Goal: Information Seeking & Learning: Learn about a topic

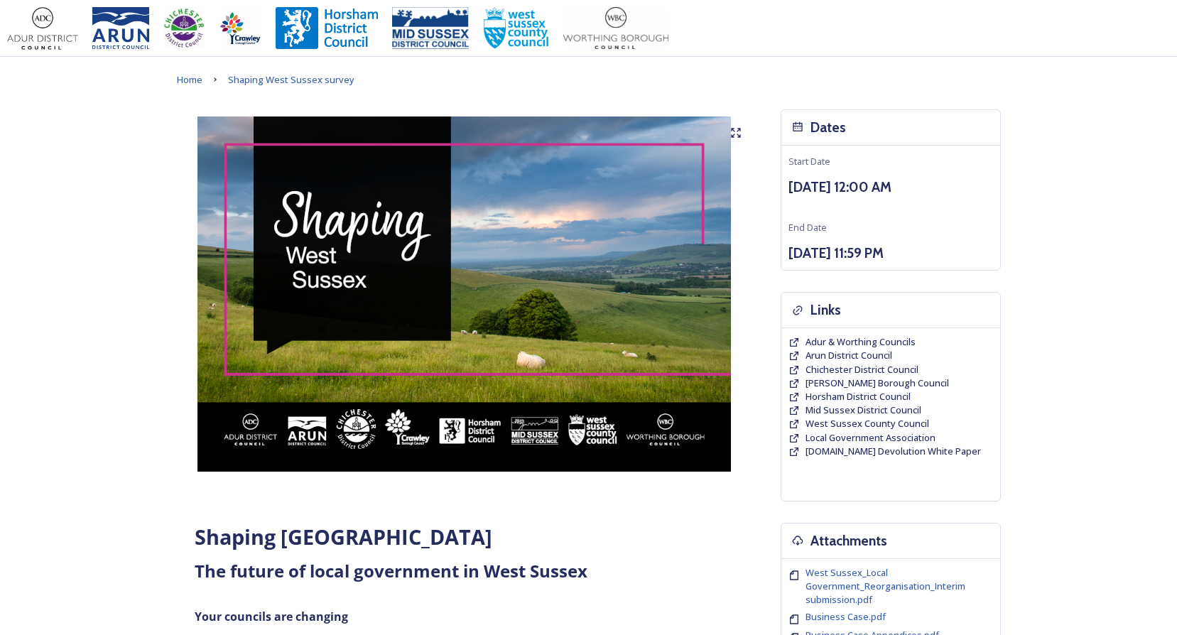
scroll to position [568, 0]
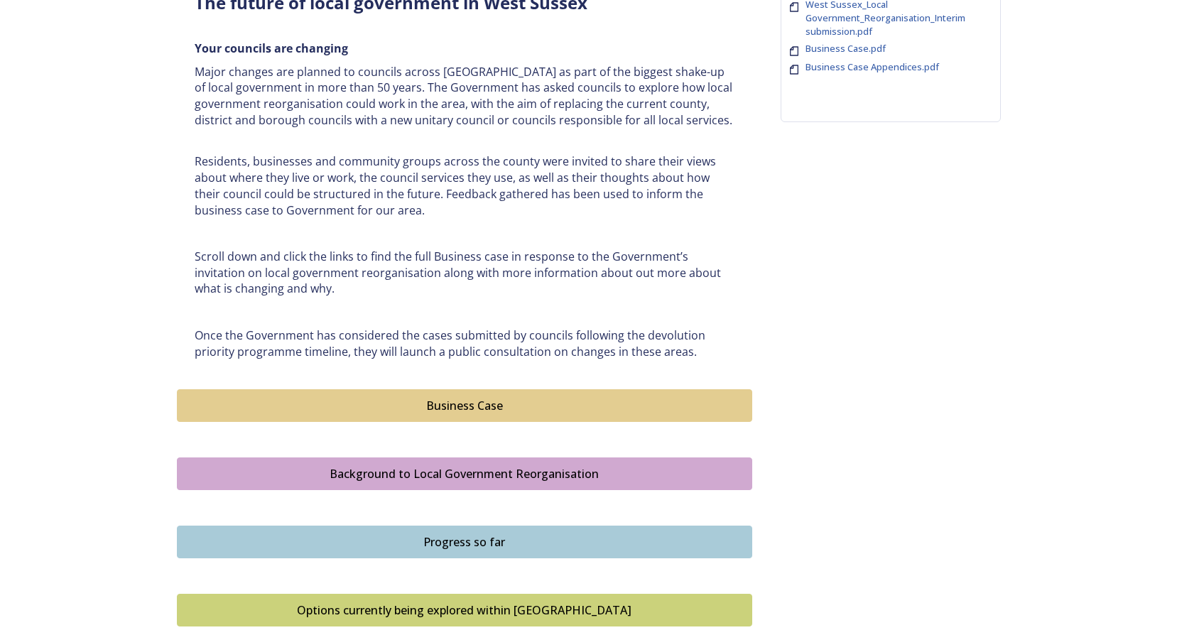
click at [477, 406] on div "Business Case" at bounding box center [465, 405] width 560 height 17
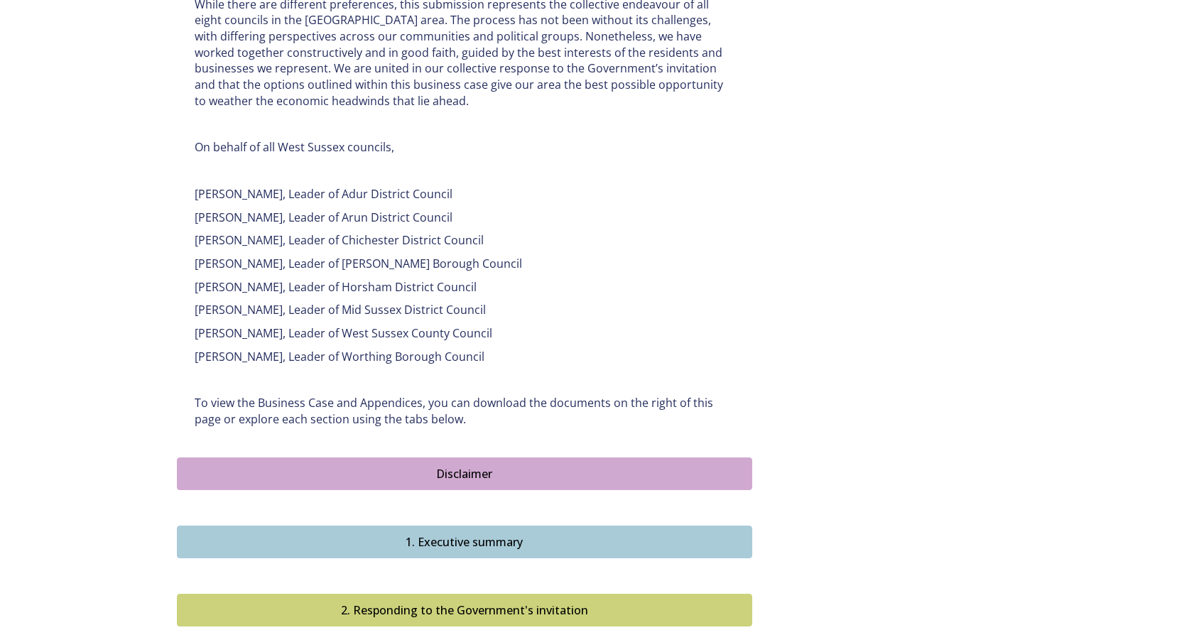
scroll to position [1137, 0]
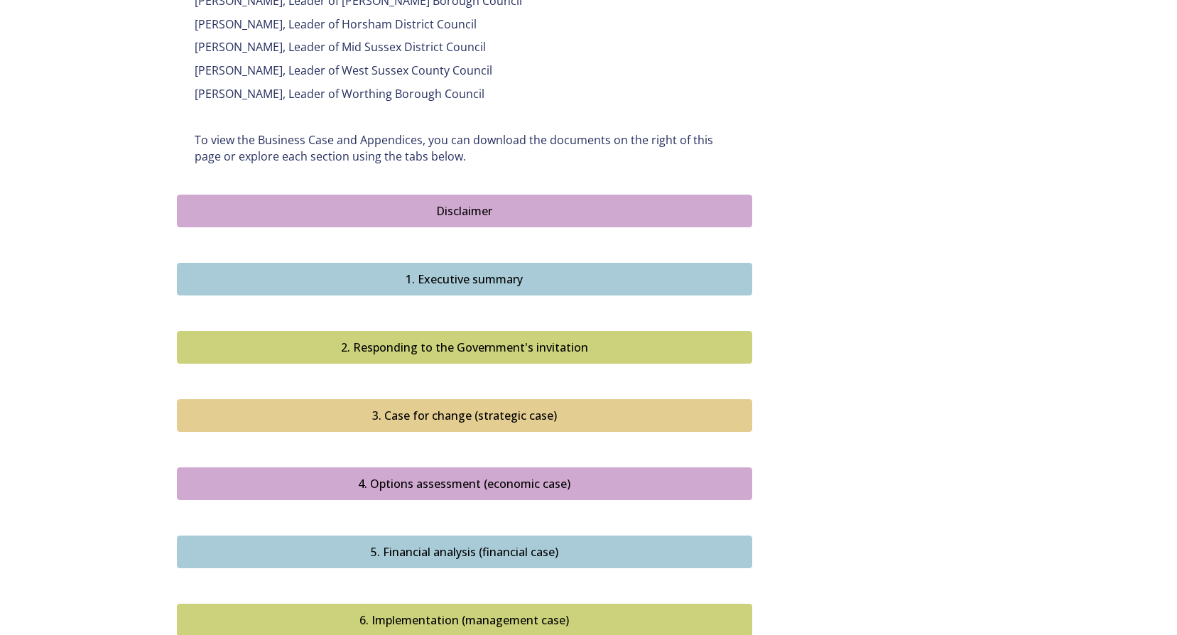
click at [447, 202] on div "Disclaimer" at bounding box center [465, 210] width 560 height 17
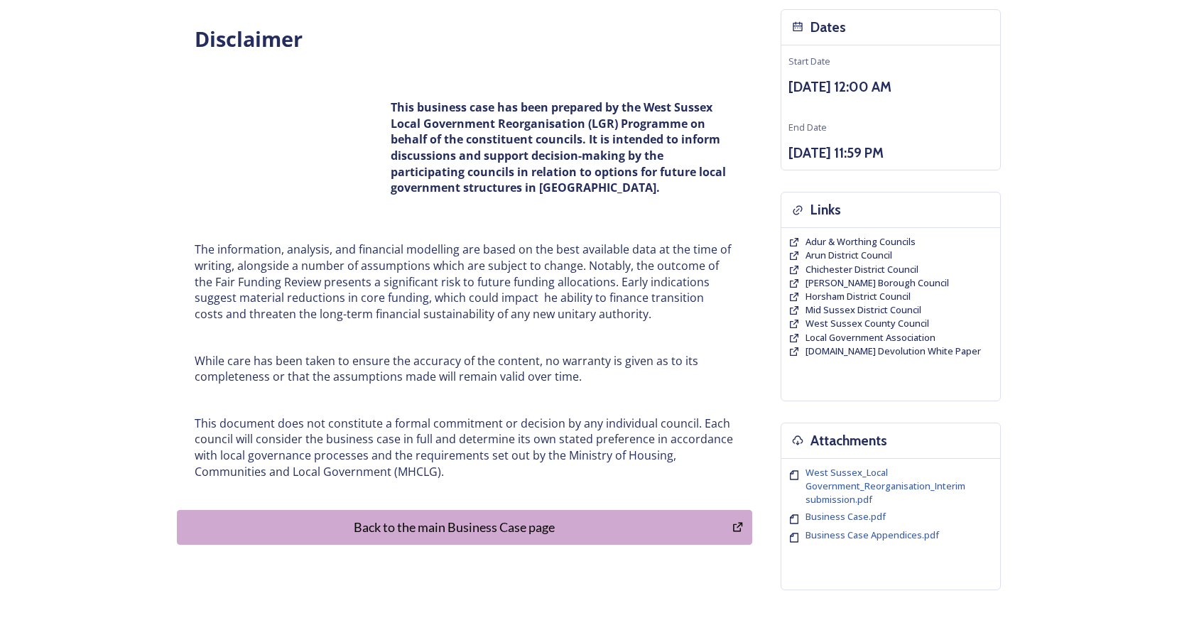
scroll to position [190, 0]
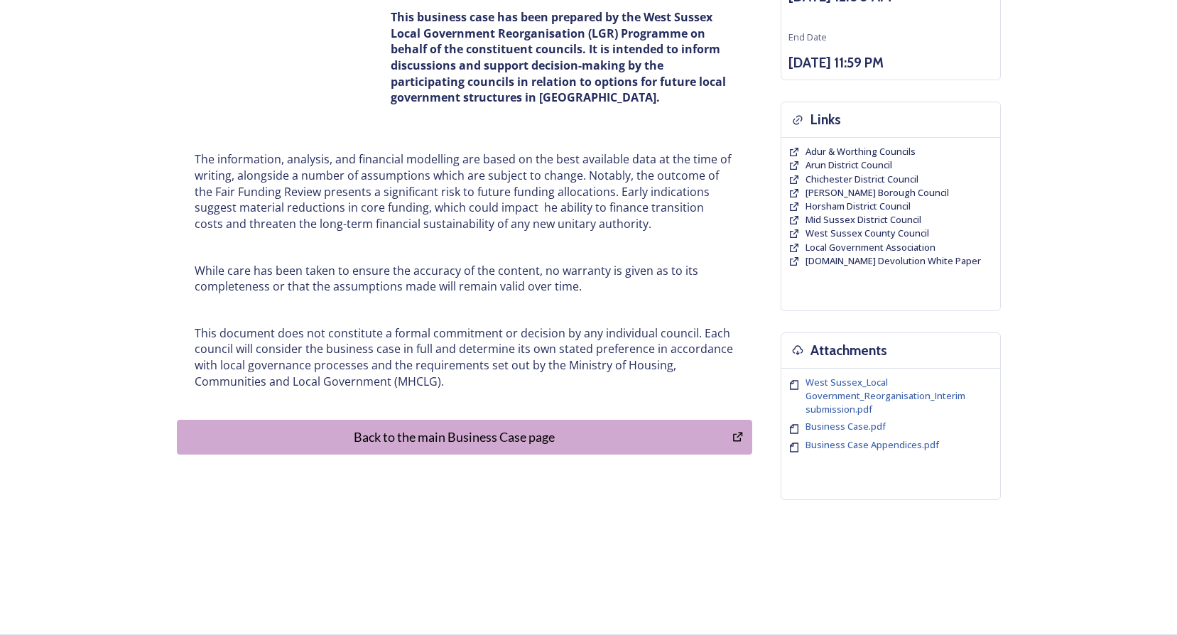
click at [481, 441] on div "Back to the main Business Case page" at bounding box center [455, 437] width 541 height 19
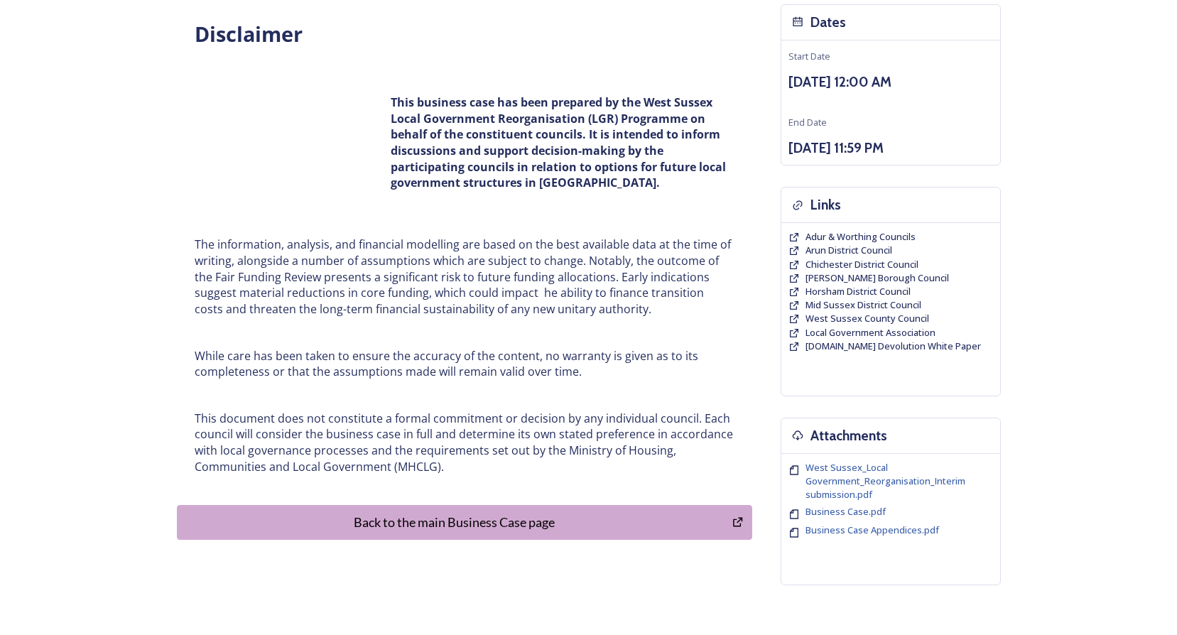
scroll to position [0, 0]
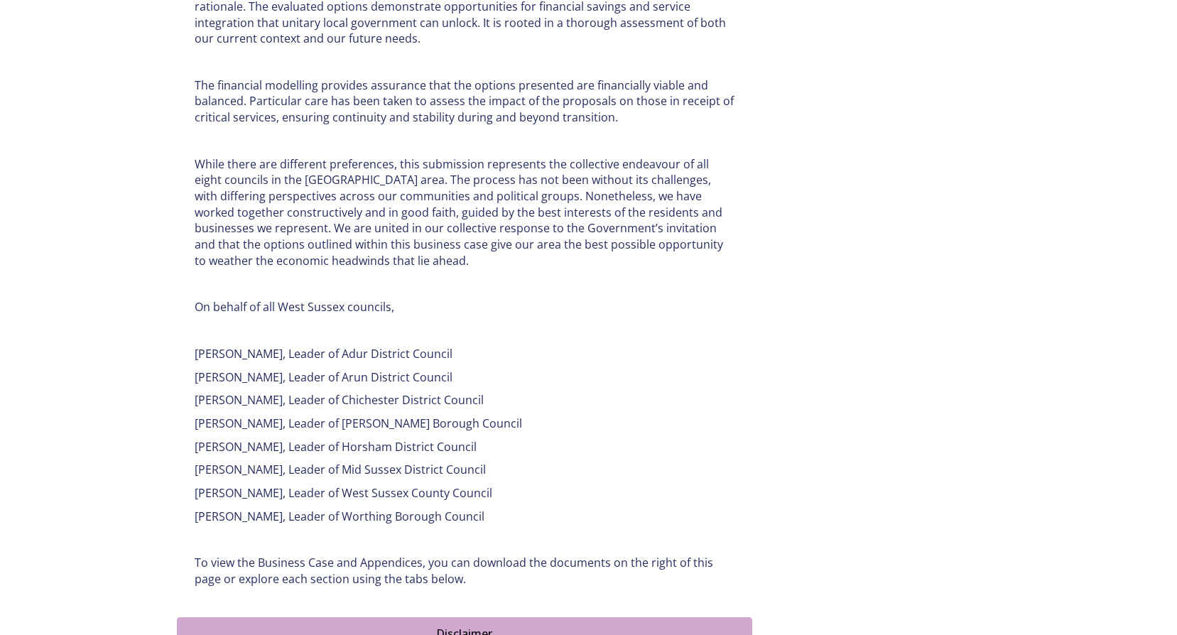
scroll to position [995, 0]
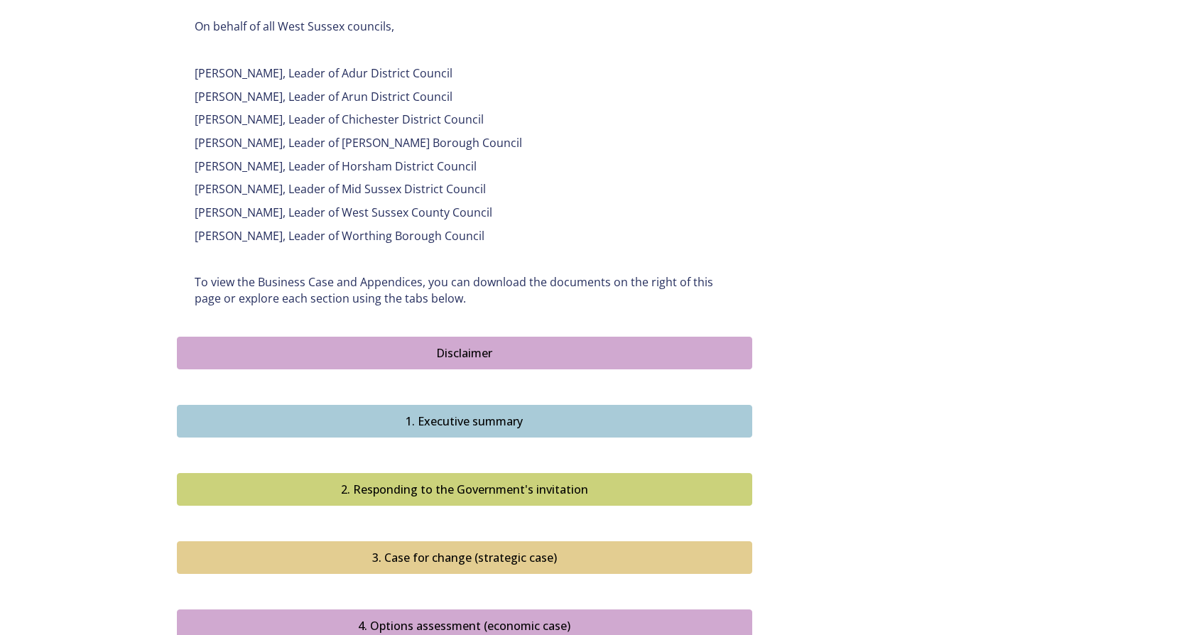
click at [476, 345] on div "Disclaimer" at bounding box center [465, 353] width 560 height 17
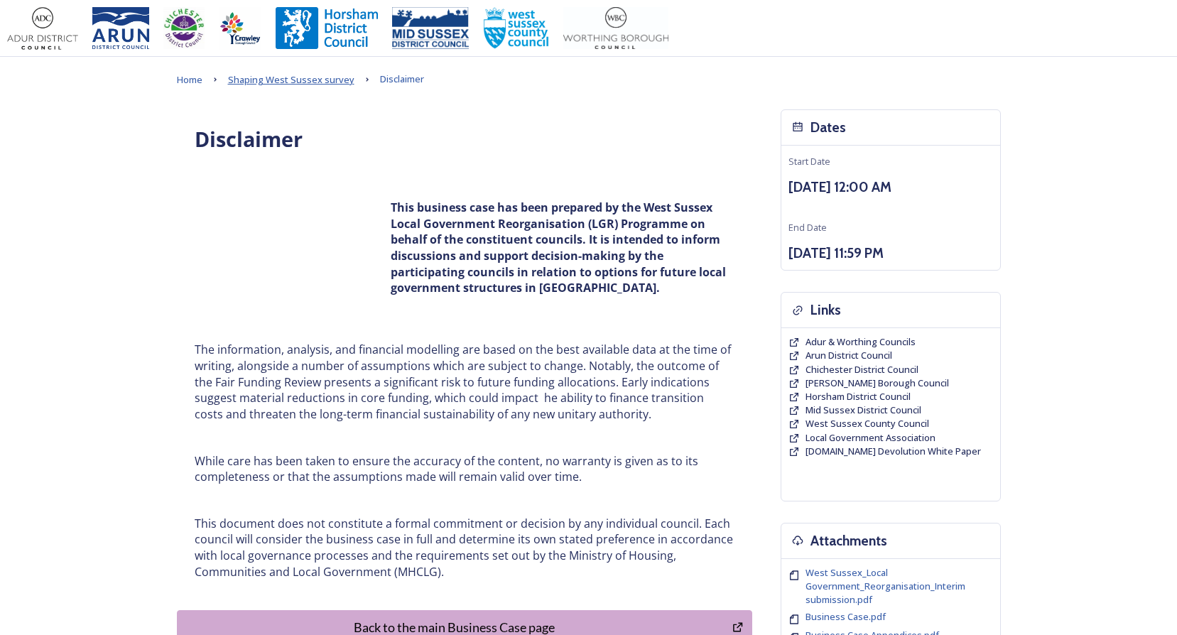
click at [308, 75] on span "Shaping West Sussex survey" at bounding box center [291, 79] width 126 height 13
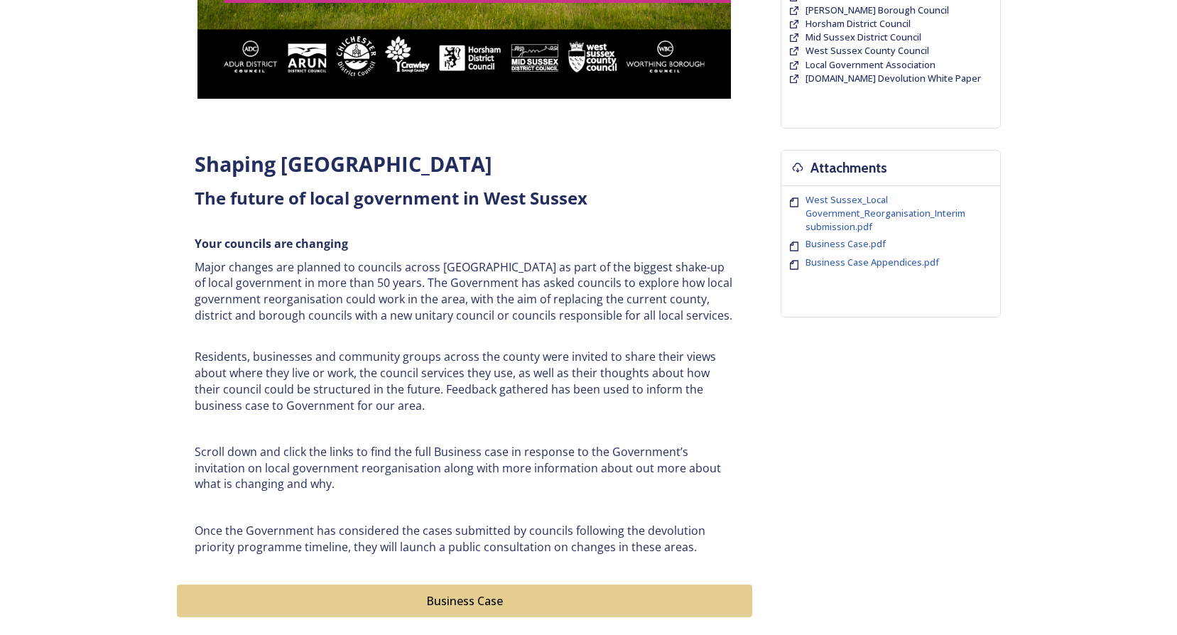
scroll to position [568, 0]
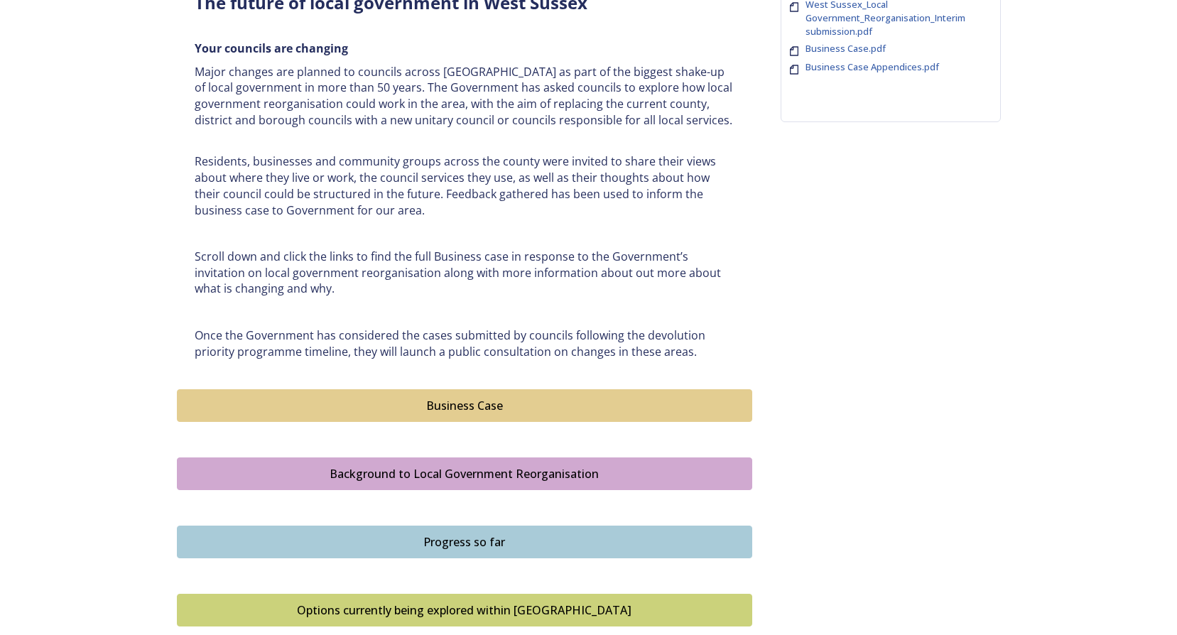
click at [470, 399] on div "Business Case" at bounding box center [465, 405] width 560 height 17
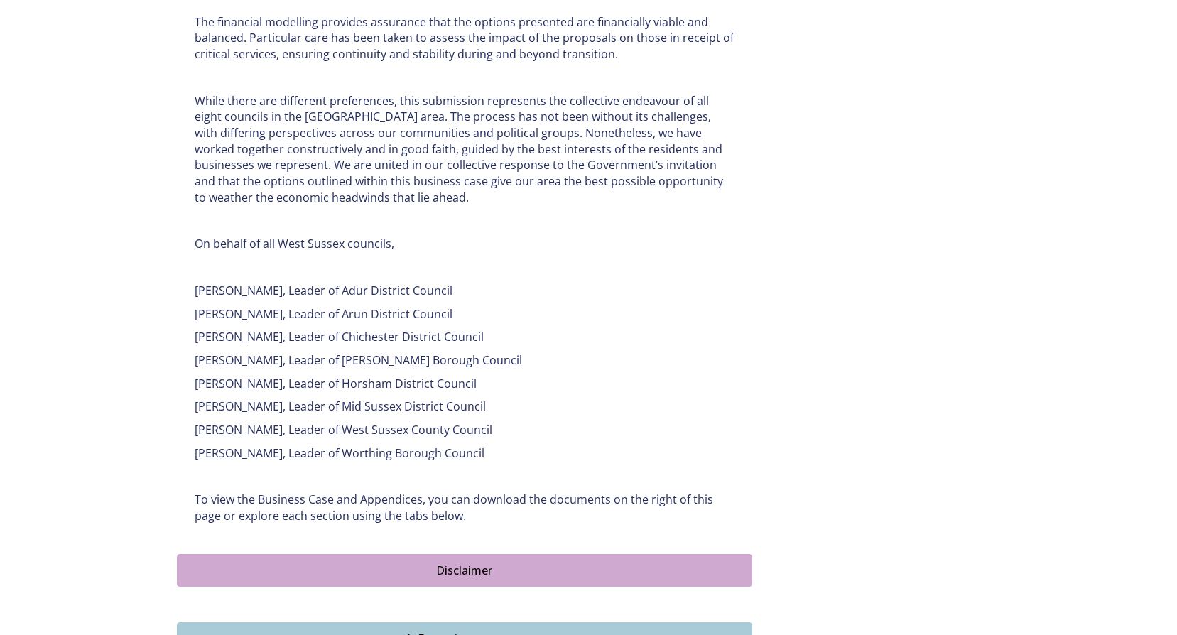
scroll to position [853, 0]
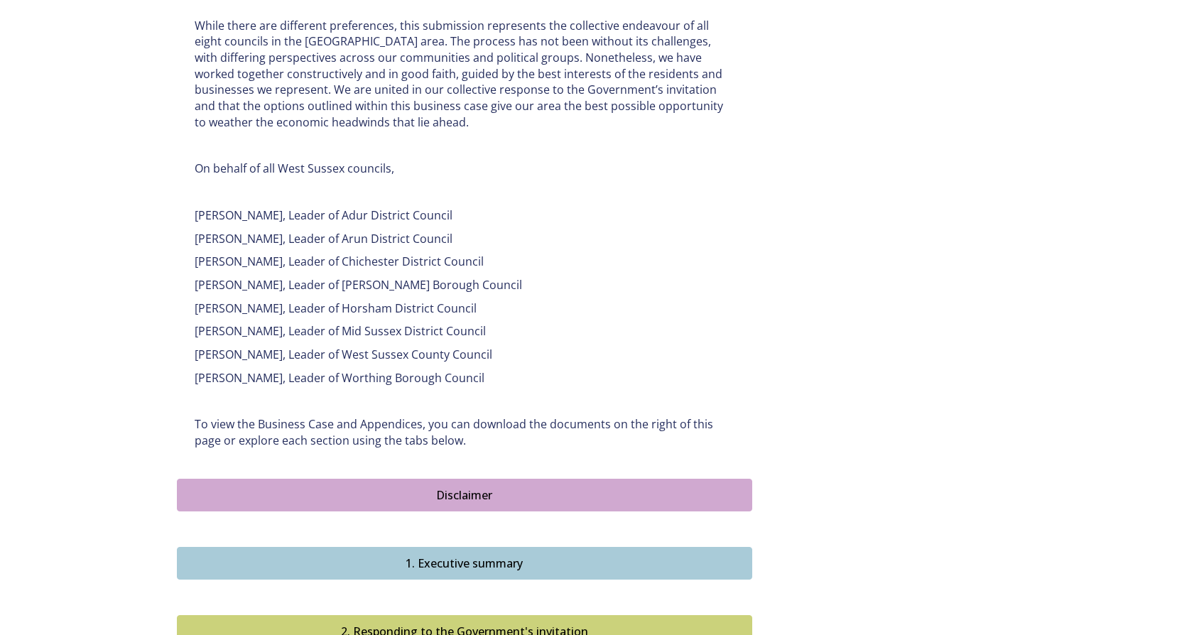
click at [484, 555] on div "1. Executive summary" at bounding box center [465, 563] width 560 height 17
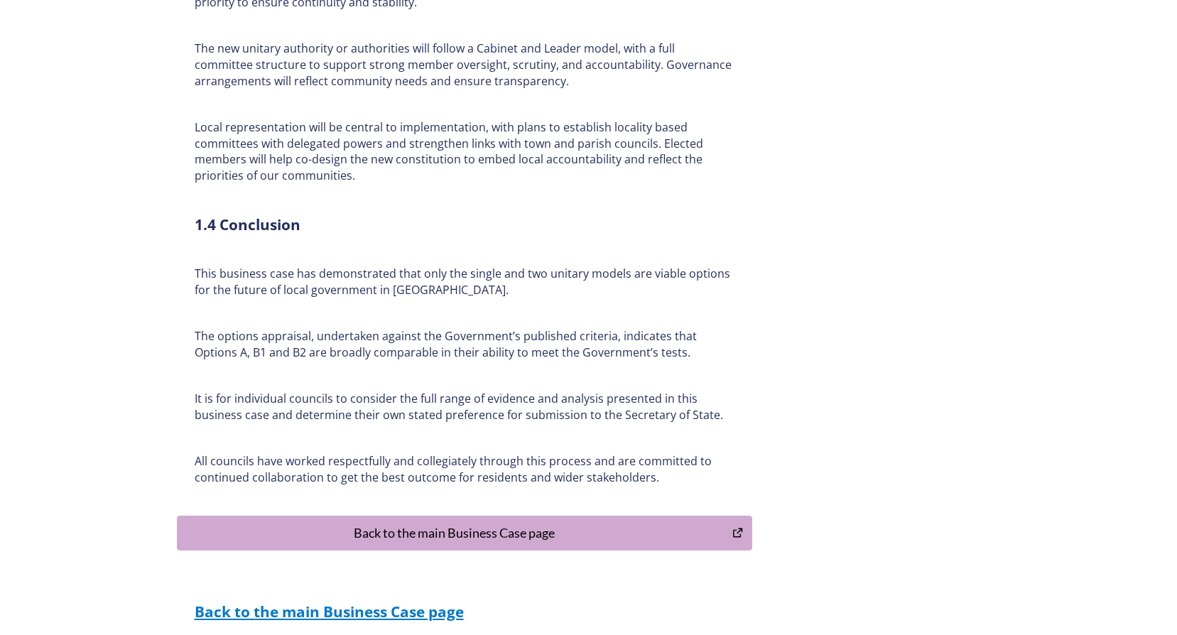
scroll to position [3248, 0]
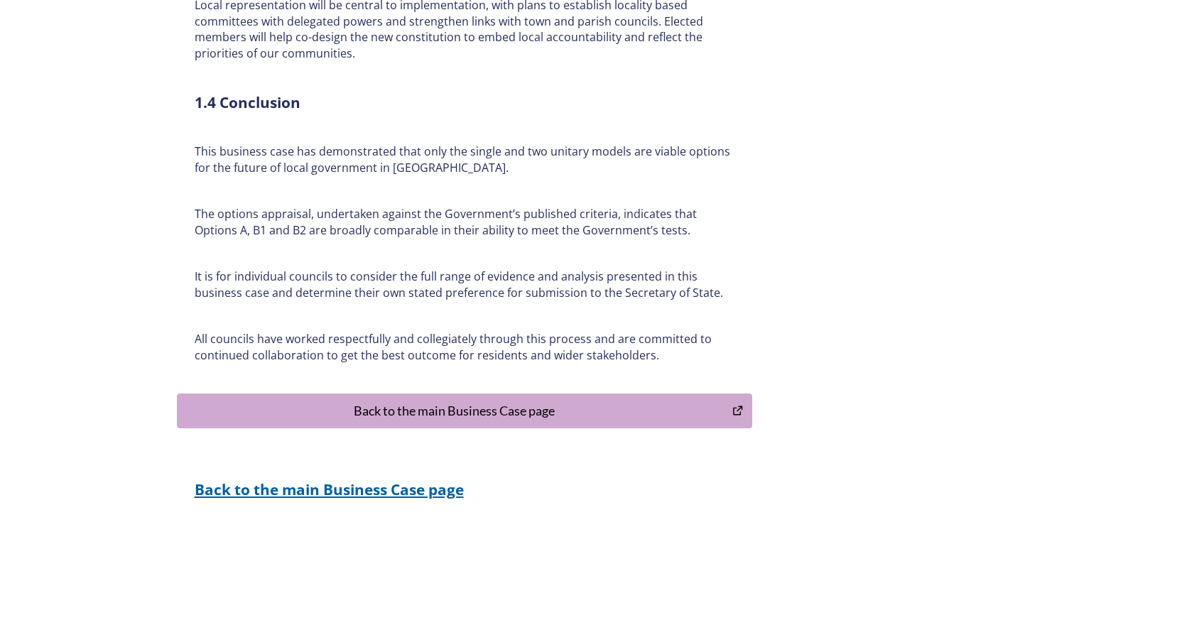
click at [363, 480] on strong "Back to the main Business Case page" at bounding box center [329, 490] width 269 height 20
click at [445, 480] on strong "Back to the main Business Case page" at bounding box center [329, 490] width 269 height 20
